Goal: Task Accomplishment & Management: Manage account settings

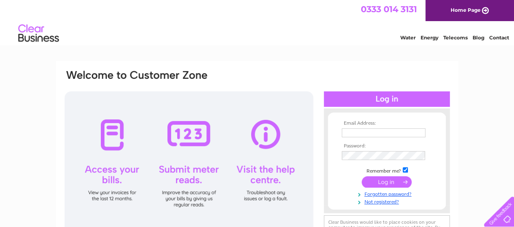
type input "accounts@sandbourne.org.uk"
click at [390, 183] on input "submit" at bounding box center [387, 182] width 50 height 11
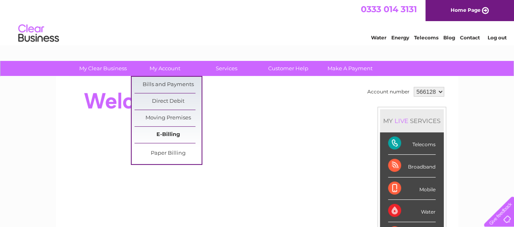
click at [164, 136] on link "E-Billing" at bounding box center [168, 135] width 67 height 16
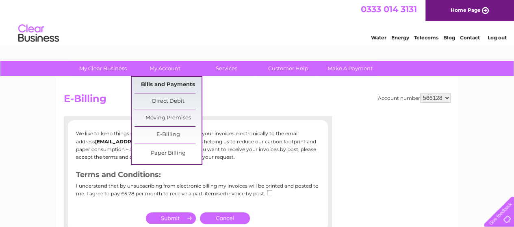
click at [157, 85] on link "Bills and Payments" at bounding box center [168, 85] width 67 height 16
click at [157, 82] on link "Bills and Payments" at bounding box center [168, 85] width 67 height 16
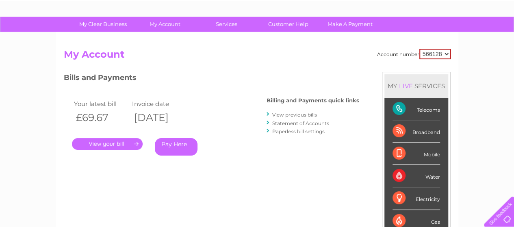
scroll to position [41, 0]
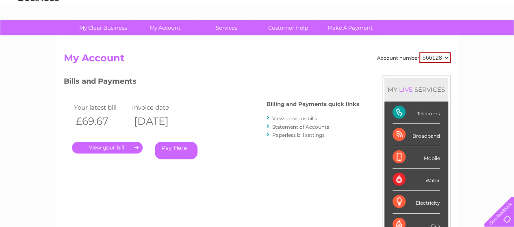
click at [124, 146] on link "." at bounding box center [107, 148] width 71 height 12
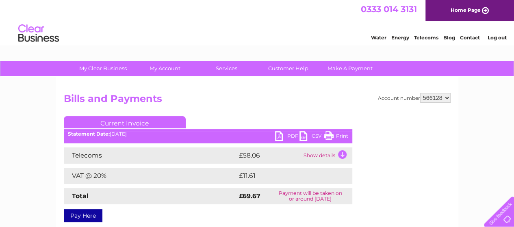
click at [281, 135] on link "PDF" at bounding box center [287, 137] width 24 height 12
